Goal: Navigation & Orientation: Find specific page/section

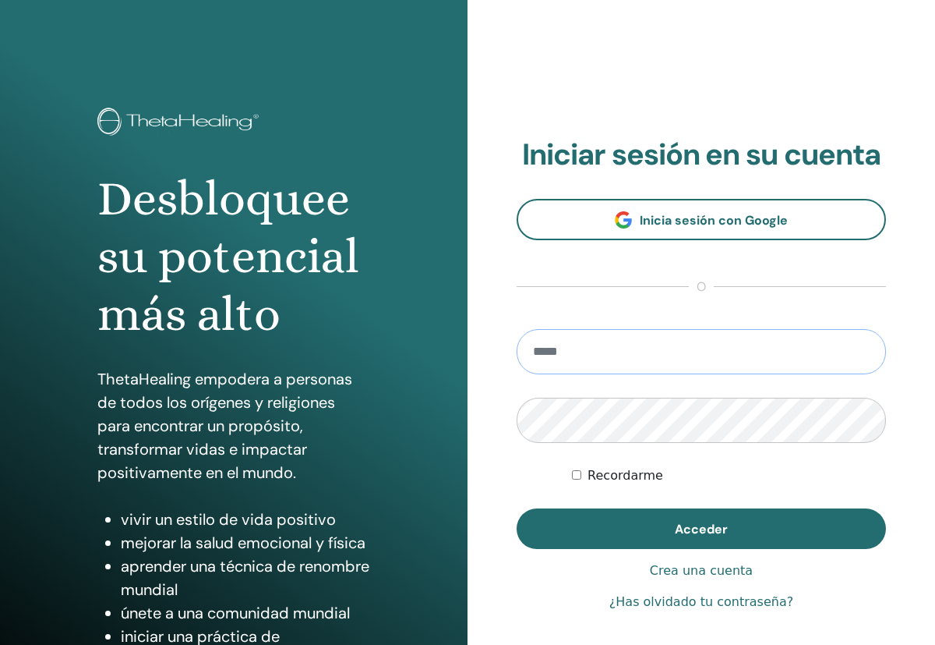
type input "**********"
click at [701, 528] on button "Acceder" at bounding box center [701, 528] width 369 height 41
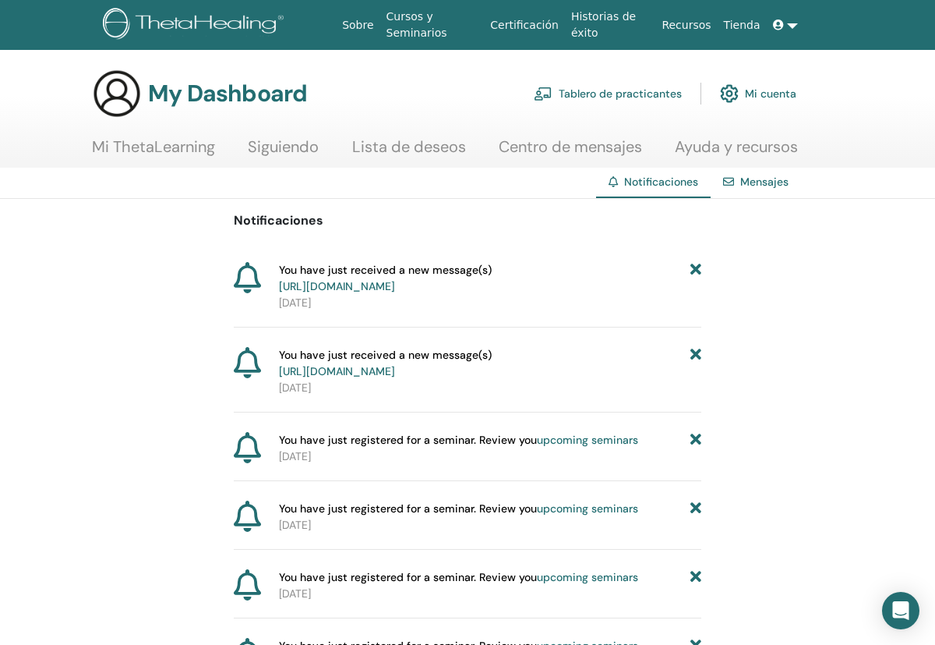
click at [796, 18] on link at bounding box center [785, 25] width 37 height 29
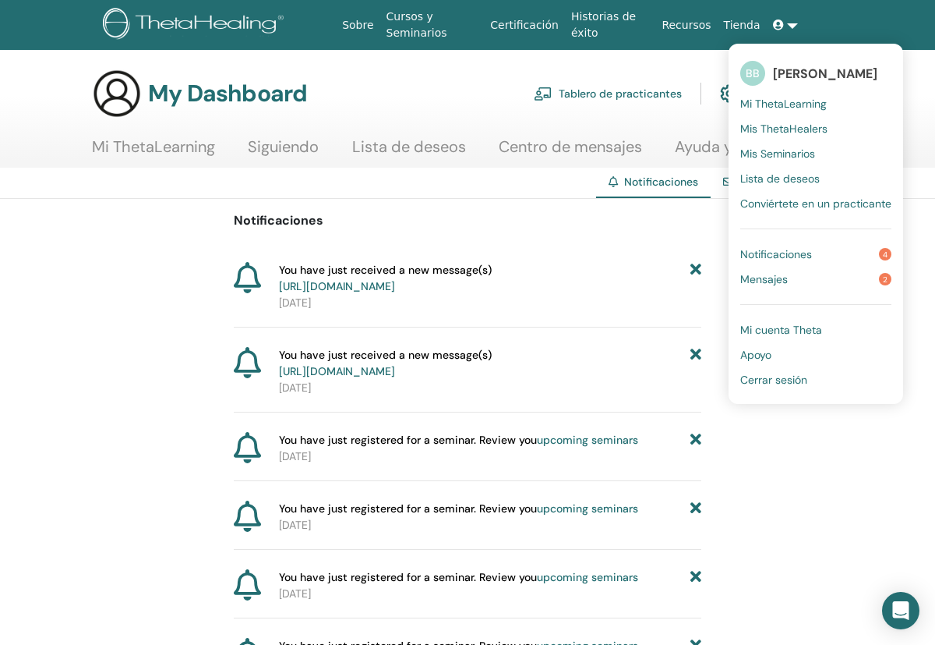
click at [883, 282] on span "2" at bounding box center [885, 279] width 12 height 12
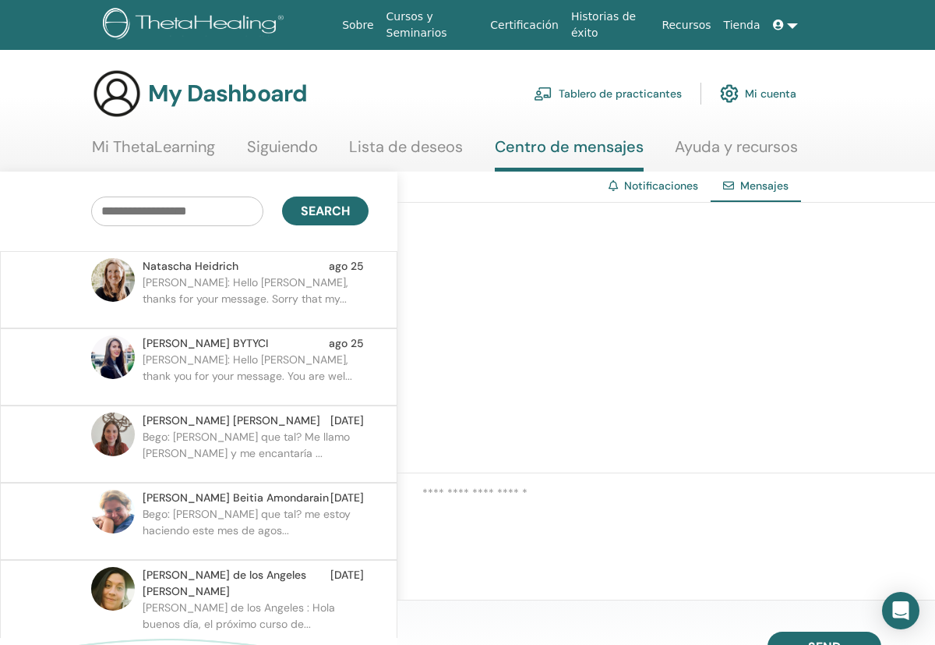
click at [182, 366] on p "[PERSON_NAME]: Hello [PERSON_NAME], thank you for your message. You are wel..." at bounding box center [256, 374] width 226 height 47
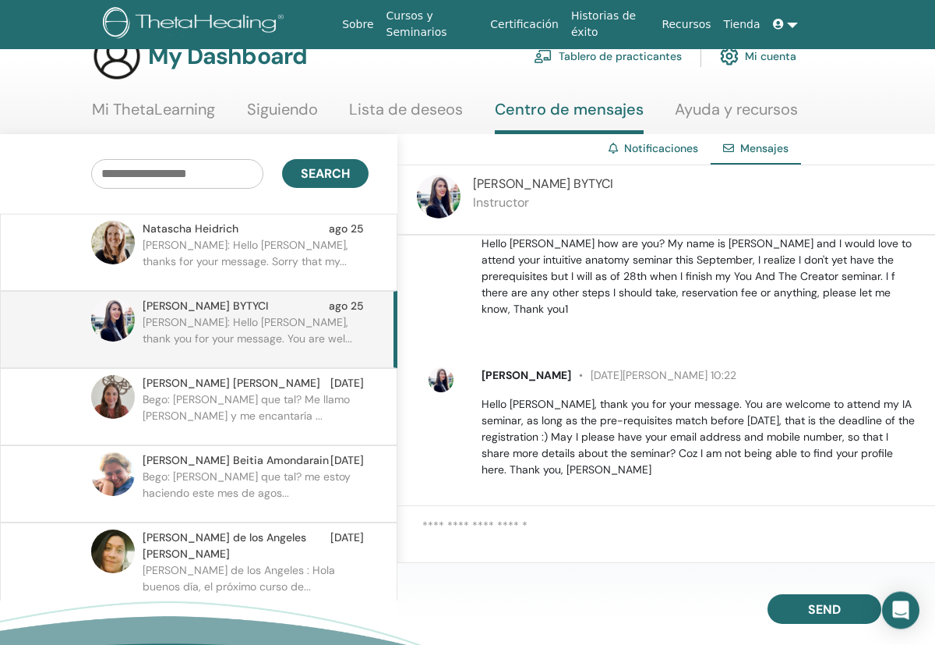
scroll to position [43, 0]
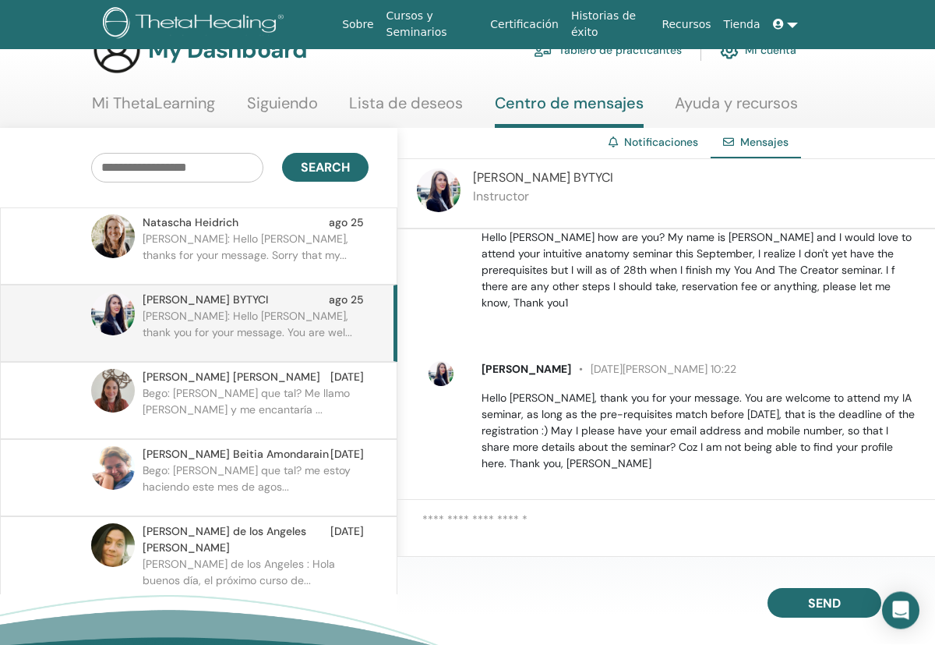
click at [503, 530] on textarea at bounding box center [678, 532] width 513 height 42
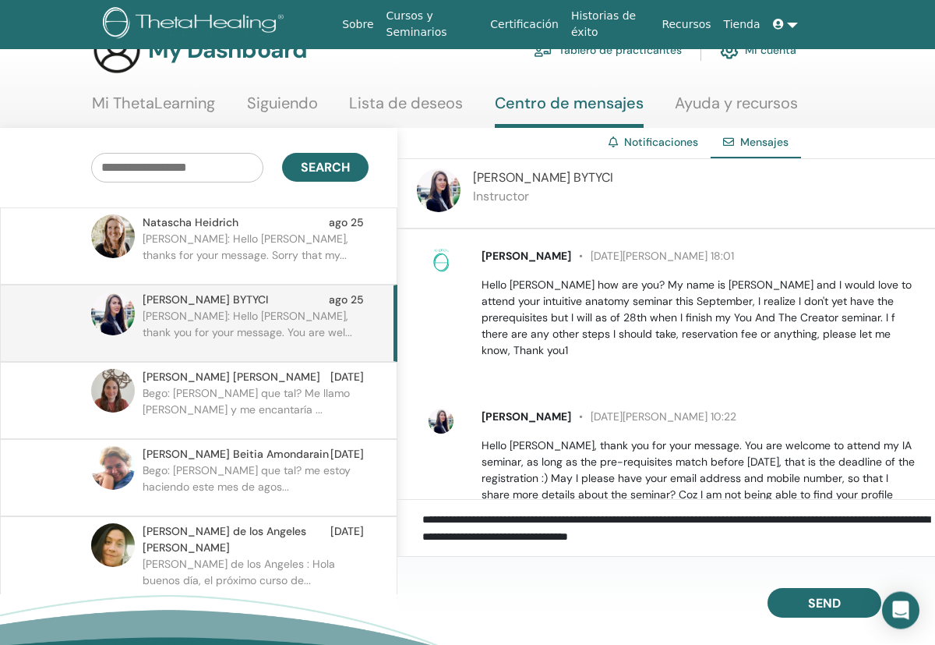
drag, startPoint x: 679, startPoint y: 538, endPoint x: 569, endPoint y: 537, distance: 109.9
click at [569, 537] on textarea "**********" at bounding box center [678, 532] width 513 height 42
click at [744, 530] on textarea "**********" at bounding box center [678, 532] width 513 height 42
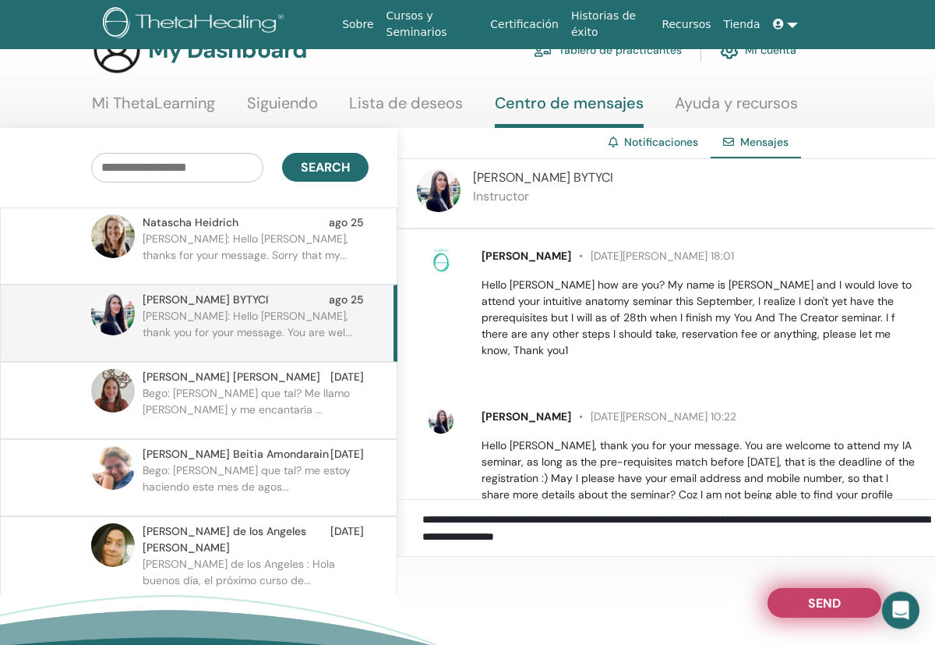
type textarea "**********"
click at [826, 596] on span "Send" at bounding box center [824, 600] width 33 height 11
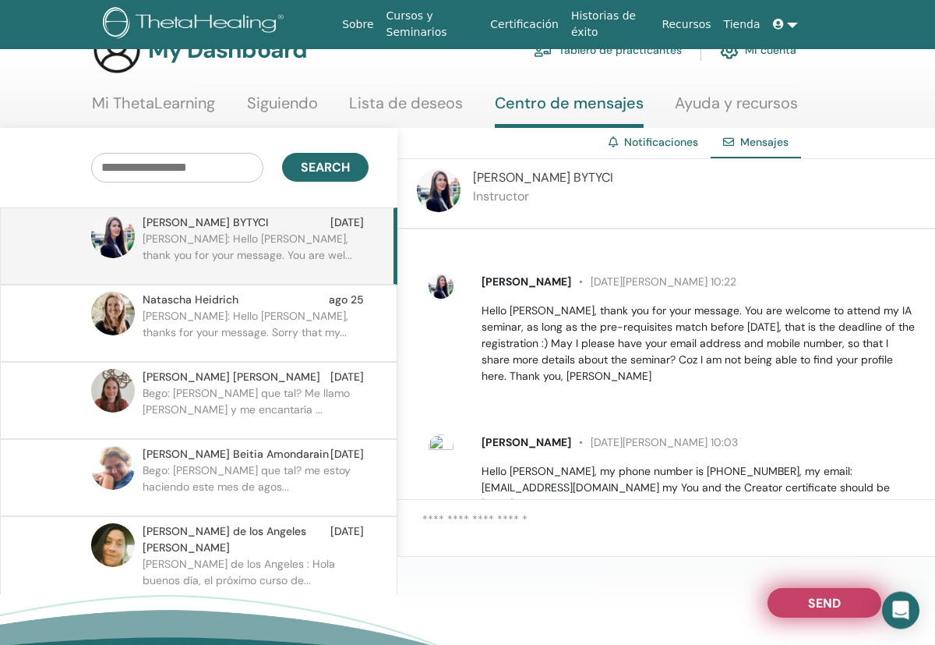
scroll to position [159, 0]
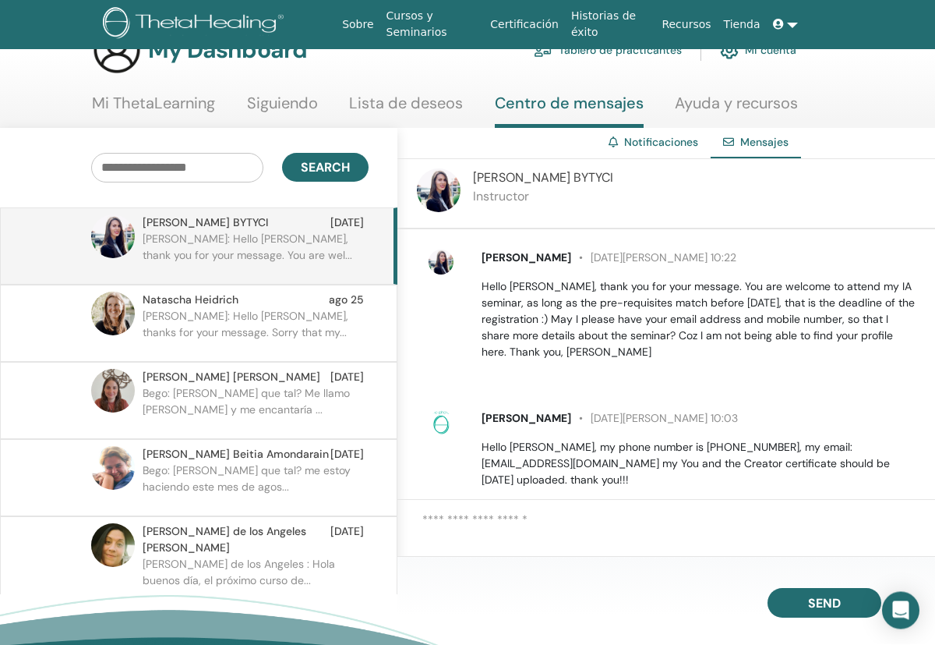
click at [172, 90] on section "My Dashboard Tablero de practicantes Mi cuenta Mi ThetaLearning Siguiendo" at bounding box center [467, 77] width 935 height 103
click at [156, 108] on link "Mi ThetaLearning" at bounding box center [153, 109] width 123 height 30
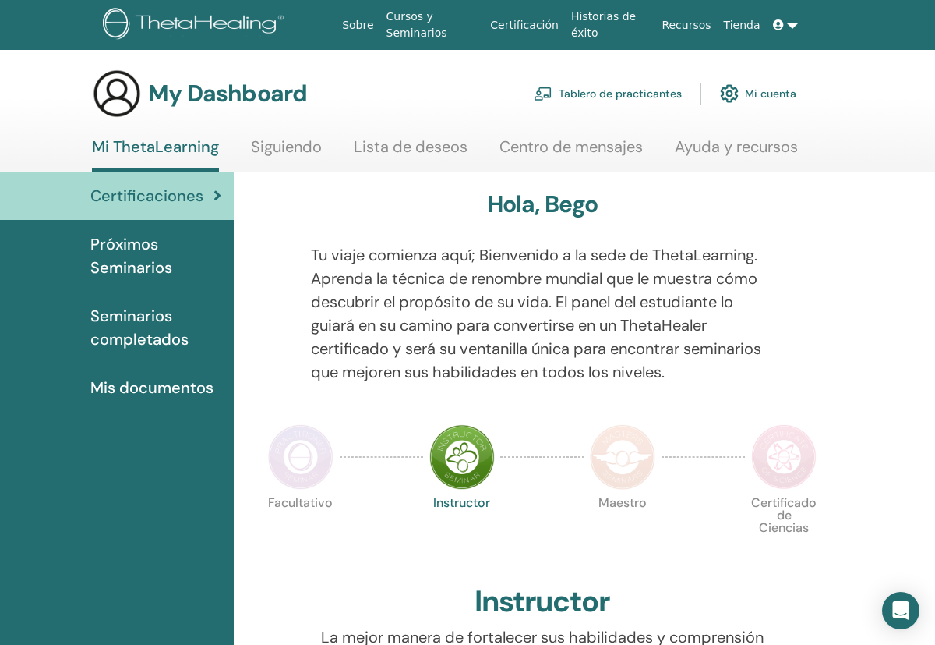
click at [606, 91] on link "Tablero de practicantes" at bounding box center [608, 93] width 148 height 34
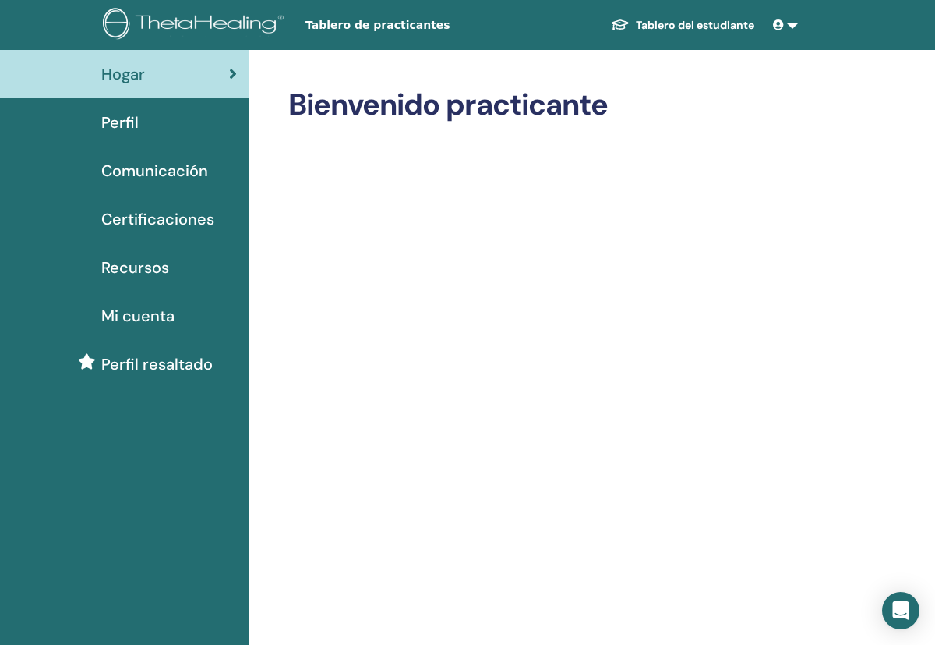
click at [703, 23] on link "Tablero del estudiante" at bounding box center [683, 25] width 168 height 29
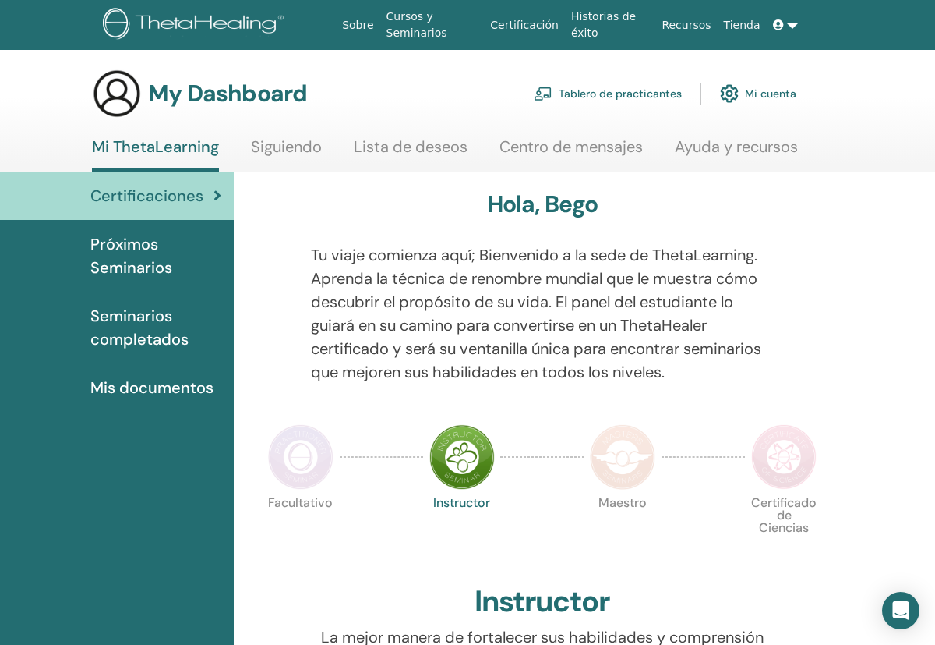
click at [649, 94] on link "Tablero de practicantes" at bounding box center [608, 93] width 148 height 34
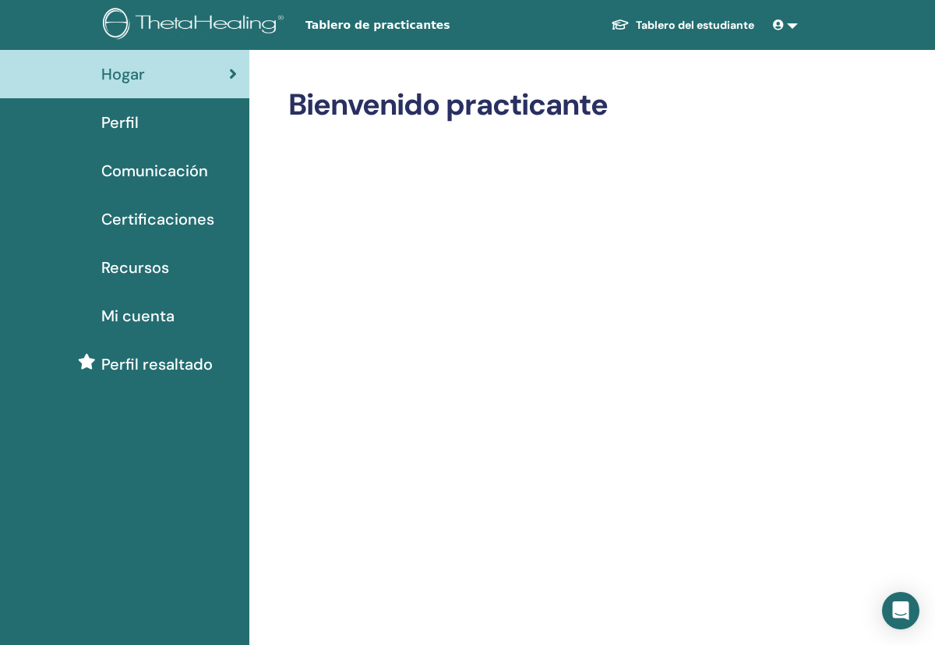
click at [217, 83] on div "Hogar" at bounding box center [124, 73] width 224 height 23
click at [785, 27] on span at bounding box center [780, 25] width 14 height 12
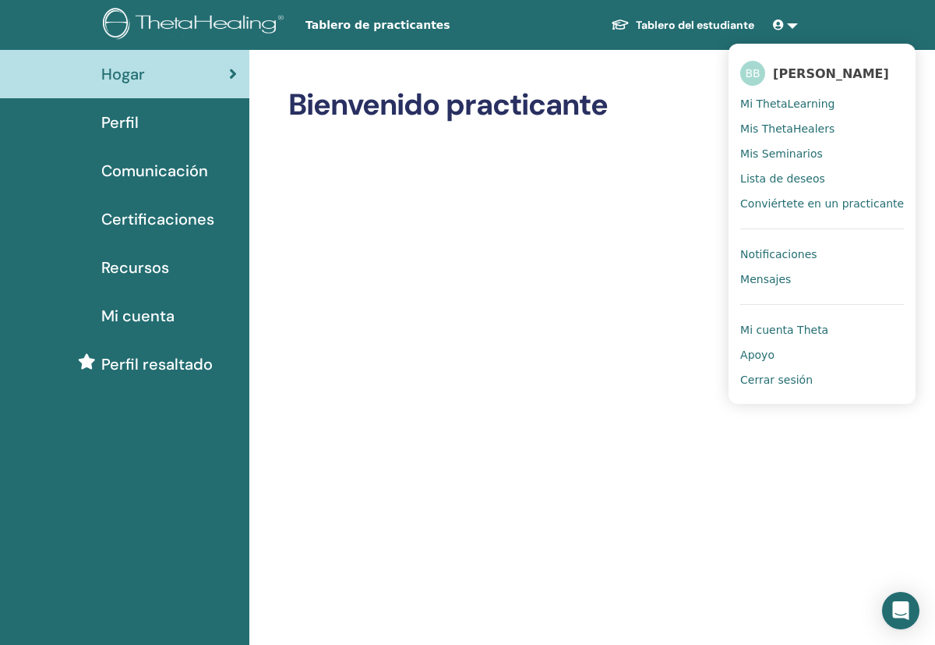
click at [807, 126] on span "Mis ThetaHealers" at bounding box center [787, 129] width 94 height 14
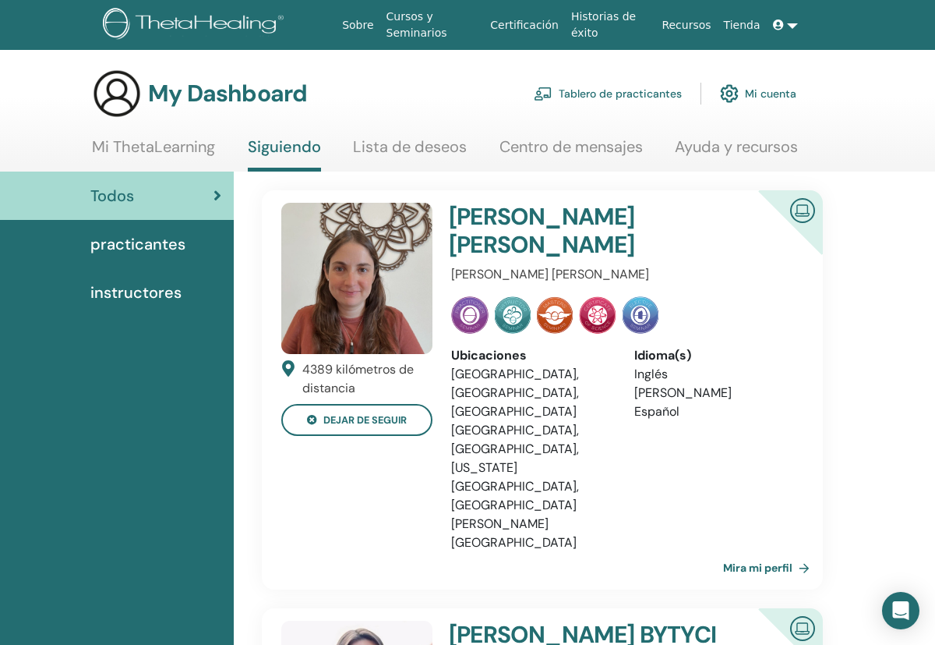
click at [168, 249] on span "practicantes" at bounding box center [137, 243] width 95 height 23
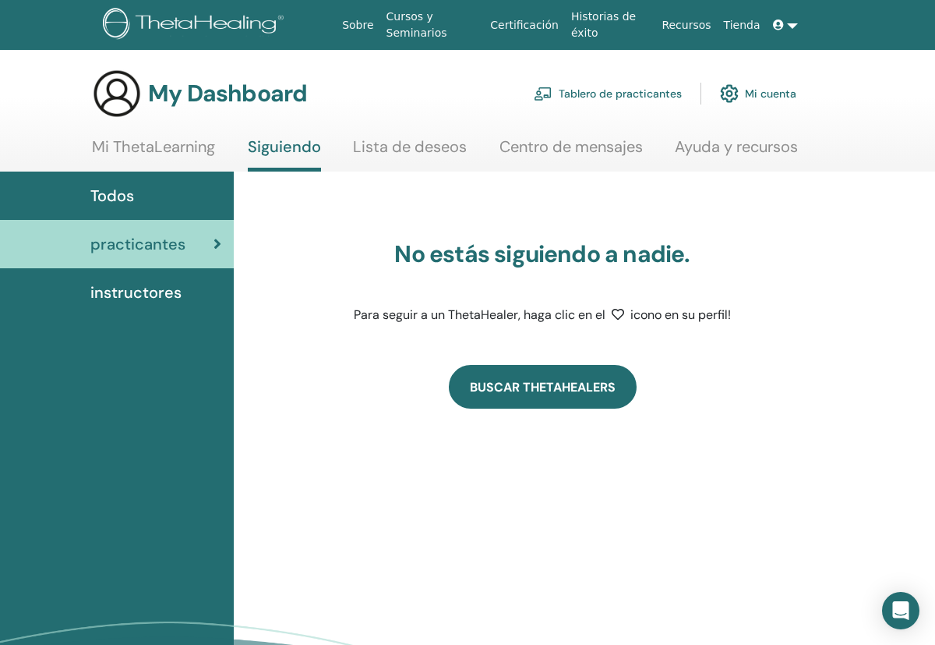
click at [574, 378] on link "Buscar ThetaHealers" at bounding box center [543, 387] width 188 height 44
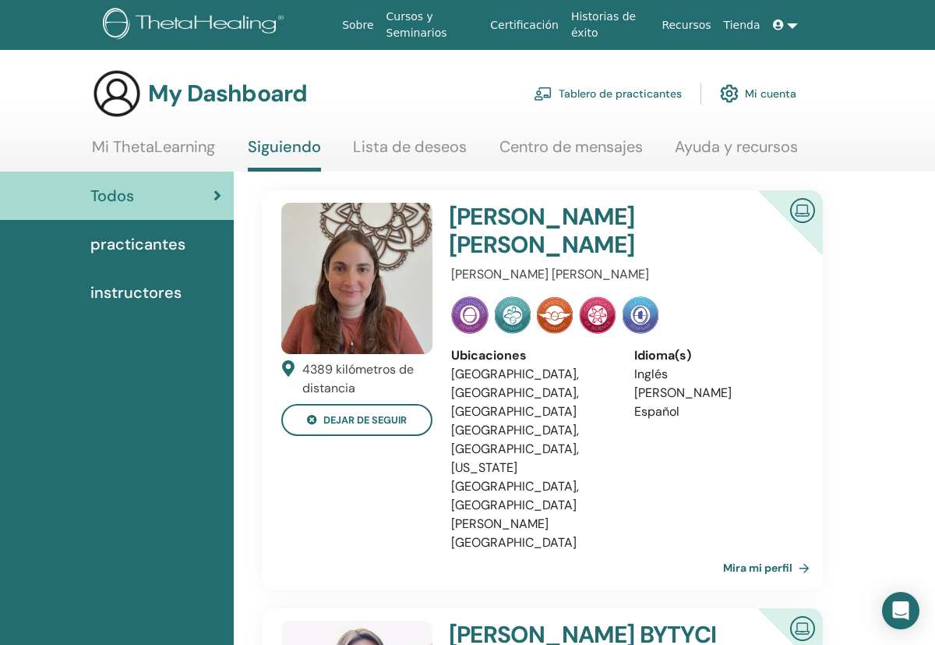
click at [157, 236] on span "practicantes" at bounding box center [137, 243] width 95 height 23
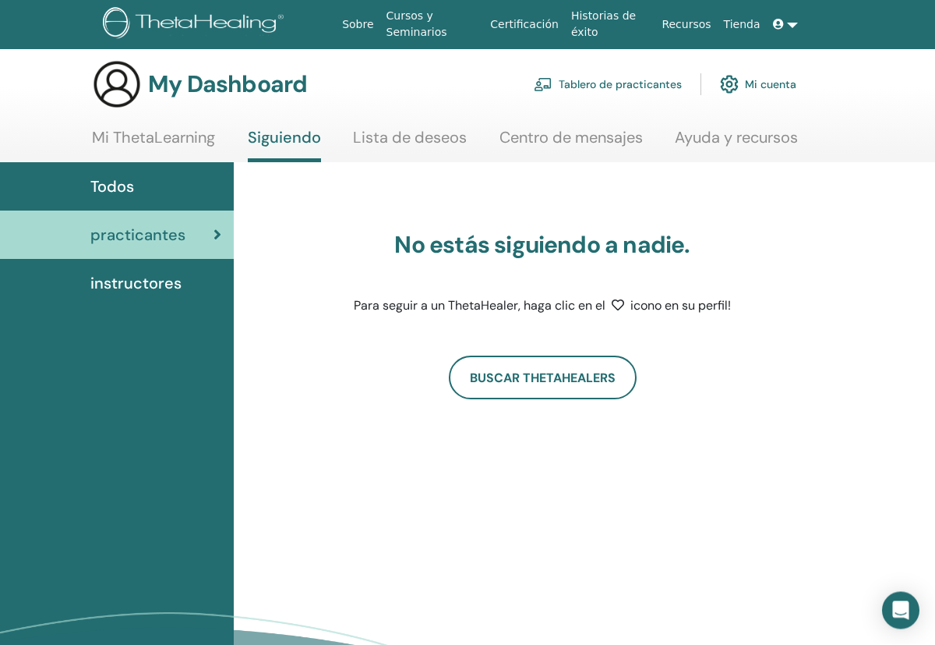
scroll to position [10, 0]
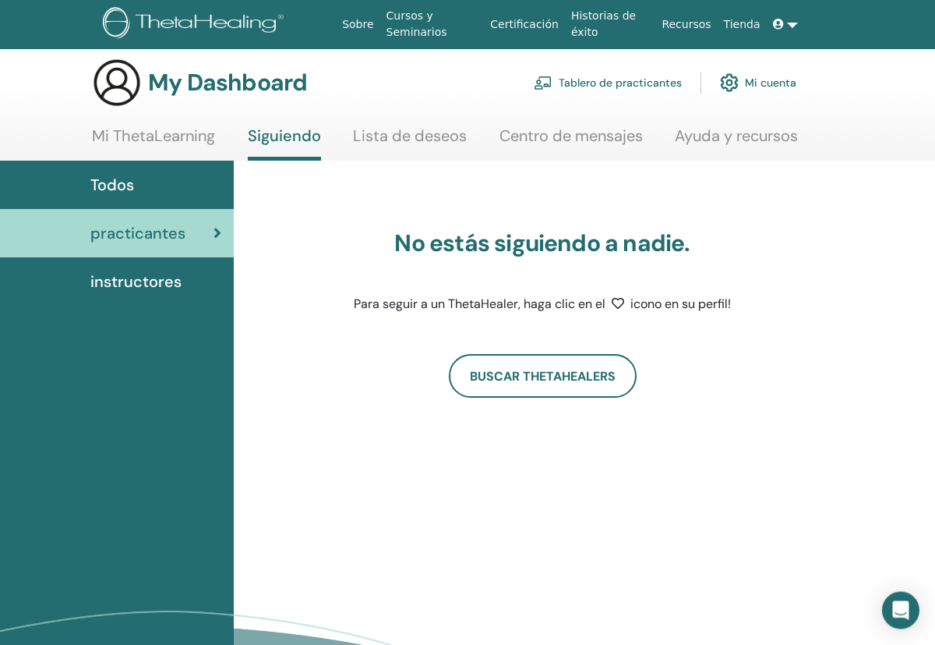
click at [733, 132] on link "Ayuda y recursos" at bounding box center [736, 142] width 123 height 30
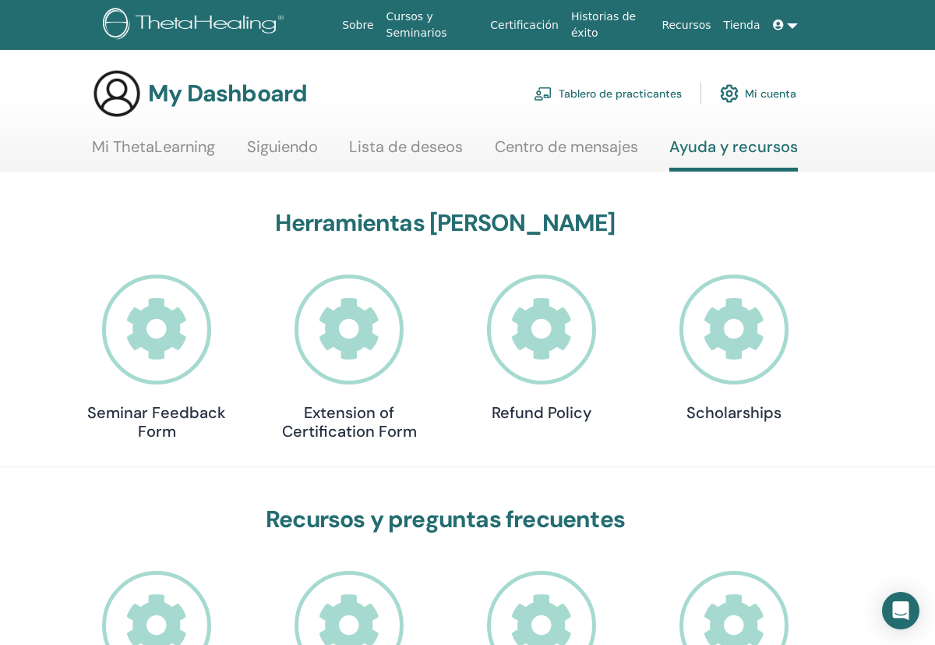
click at [419, 26] on link "Cursos y Seminarios" at bounding box center [432, 24] width 104 height 45
